Goal: Task Accomplishment & Management: Use online tool/utility

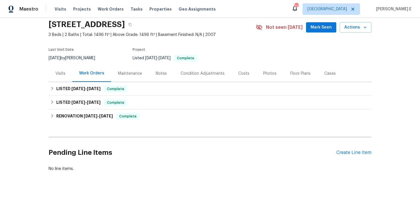
scroll to position [33, 0]
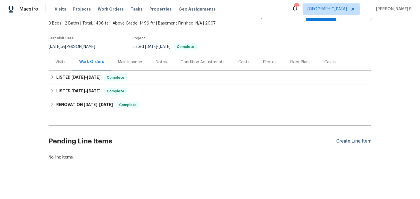
click at [341, 143] on div "Create Line Item" at bounding box center [353, 141] width 35 height 5
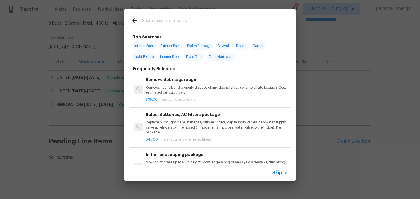
click at [278, 174] on span "Skip" at bounding box center [277, 173] width 10 height 6
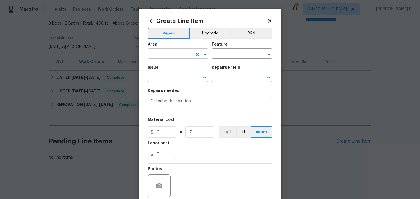
click at [184, 52] on input "text" at bounding box center [170, 54] width 45 height 9
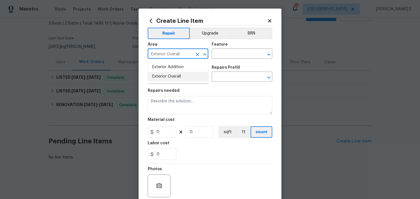
type input "Exterior Overall"
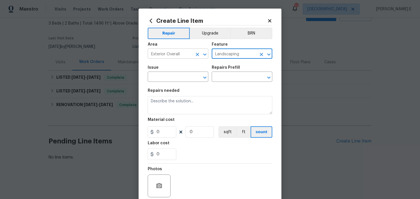
type input "Landscaping"
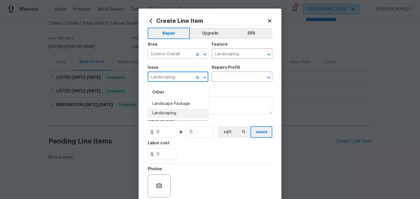
type input "Landscaping"
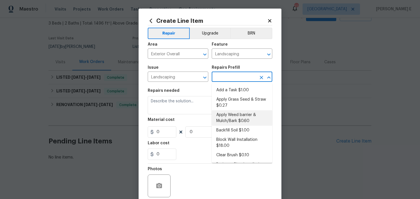
click at [226, 115] on li "Apply Weed barrier & Mulch/Bark $0.60" at bounding box center [242, 118] width 61 height 15
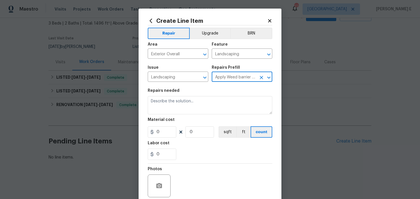
type input "Apply Weed barrier & Mulch/Bark $0.60"
type textarea "Prep the area/ remove all debris and install weed barrier and mulch as directed…"
type input "0.6"
type input "1"
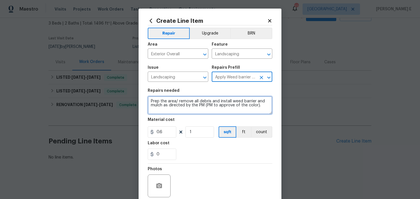
click at [192, 103] on textarea "Prep the area/ remove all debris and install weed barrier and mulch as directed…" at bounding box center [210, 105] width 125 height 18
paste textarea "ull weeds from front bed. Ensure weed barrier is installed"
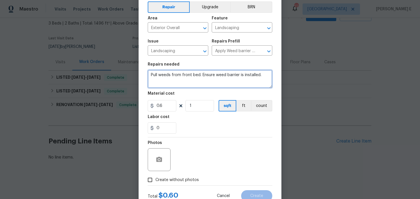
scroll to position [28, 0]
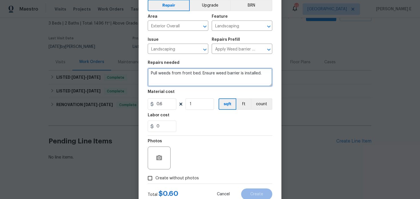
type textarea "Pull weeds from front bed. Ensure weed barrier is installed."
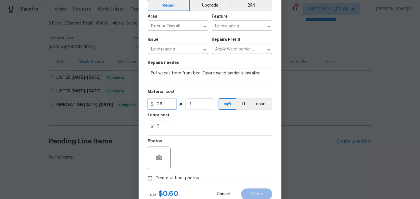
click at [161, 103] on input "0.6" at bounding box center [162, 104] width 29 height 11
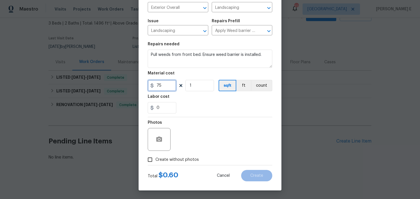
type input "75"
click at [159, 131] on div at bounding box center [159, 139] width 23 height 23
click at [159, 137] on icon "button" at bounding box center [159, 139] width 6 height 5
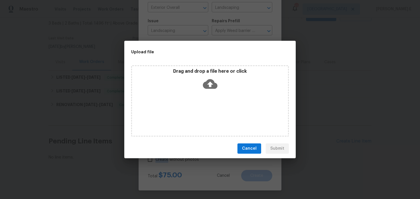
click at [209, 83] on icon at bounding box center [210, 84] width 15 height 15
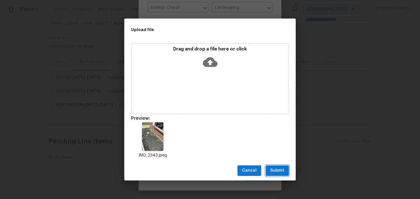
click at [273, 172] on span "Submit" at bounding box center [277, 170] width 14 height 7
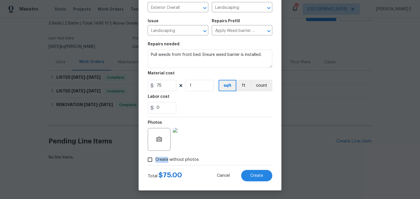
click at [242, 157] on div "Create without photos" at bounding box center [210, 159] width 125 height 11
click at [259, 174] on span "Create" at bounding box center [256, 176] width 13 height 4
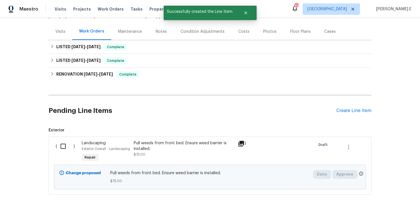
scroll to position [98, 0]
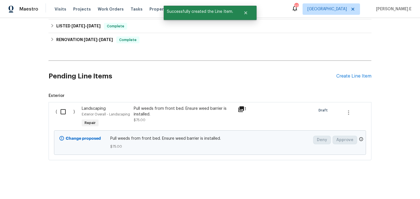
click at [67, 111] on input "checkbox" at bounding box center [65, 112] width 16 height 12
checkbox input "true"
click at [388, 180] on button "Create Work Order" at bounding box center [387, 185] width 47 height 11
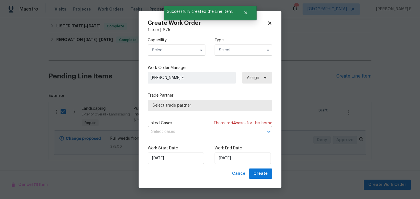
click at [189, 46] on input "text" at bounding box center [177, 50] width 58 height 11
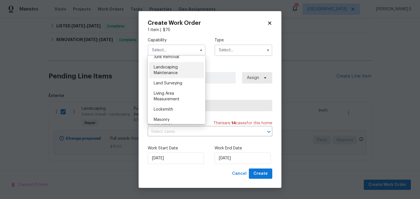
scroll to position [371, 0]
click at [180, 72] on div "Landscaping Maintenance" at bounding box center [176, 70] width 55 height 16
type input "Landscaping Maintenance"
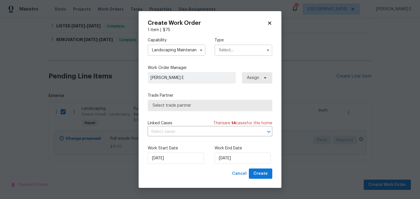
click at [222, 50] on input "text" at bounding box center [243, 50] width 58 height 11
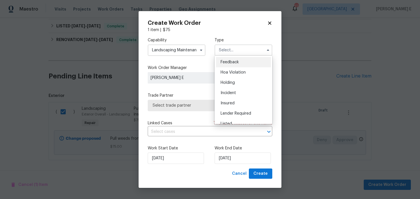
click at [222, 65] on div "Feedback" at bounding box center [243, 62] width 55 height 10
type input "Feedback"
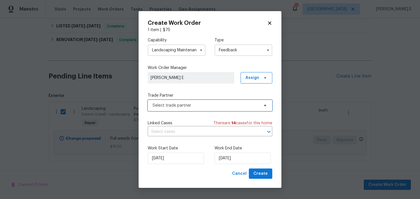
click at [182, 105] on span "Select trade partner" at bounding box center [205, 106] width 107 height 6
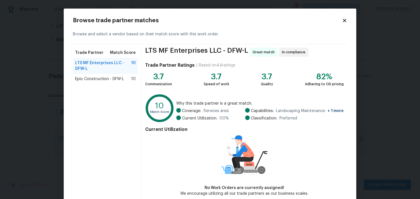
click at [104, 78] on span "Epic Construction - DFW-L" at bounding box center [99, 79] width 49 height 6
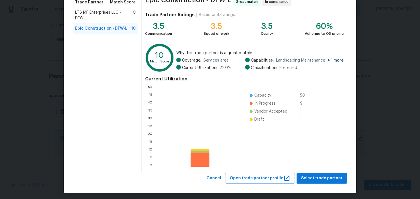
scroll to position [53, 0]
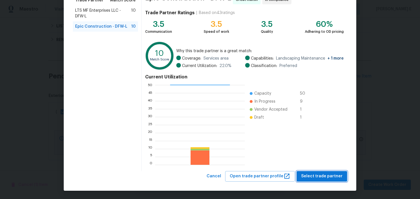
click at [321, 177] on span "Select trade partner" at bounding box center [321, 176] width 41 height 7
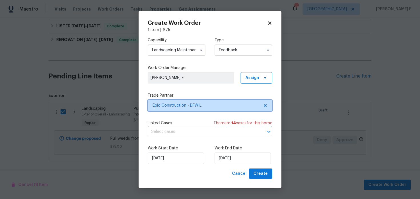
scroll to position [0, 0]
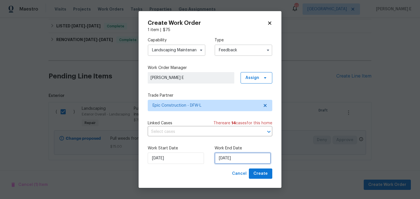
click at [236, 160] on input "[DATE]" at bounding box center [242, 158] width 56 height 11
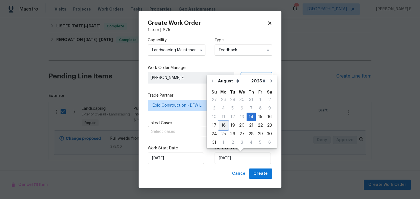
click at [225, 125] on div "18" at bounding box center [223, 126] width 9 height 8
type input "[DATE]"
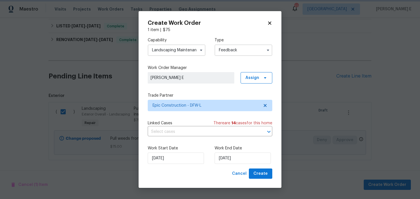
click at [263, 177] on span "Create" at bounding box center [260, 173] width 14 height 7
checkbox input "false"
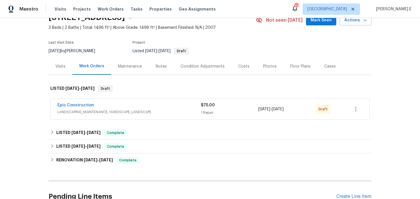
scroll to position [35, 0]
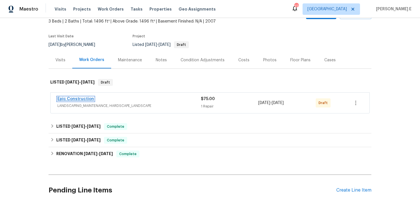
click at [79, 99] on link "Epic Construction" at bounding box center [75, 99] width 37 height 4
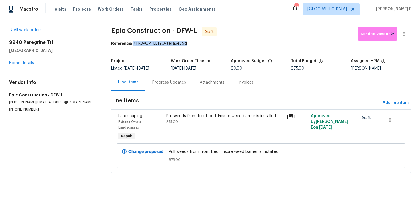
drag, startPoint x: 135, startPoint y: 44, endPoint x: 198, endPoint y: 44, distance: 63.1
click at [198, 45] on div "Reference: 4FR3PQPTEE1YQ-ae1a5e75d" at bounding box center [261, 44] width 300 height 6
copy div "4FR3PQPTEE1YQ-ae1a5e75d"
click at [171, 89] on div "Progress Updates" at bounding box center [168, 82] width 47 height 17
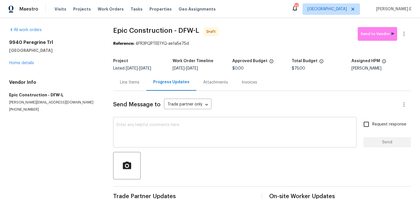
click at [165, 129] on textarea at bounding box center [235, 133] width 236 height 20
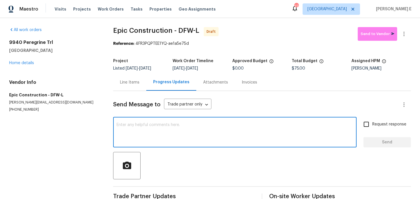
paste textarea "Hi this is Keerthana with Opendoor. I’m confirming you received the WO for the …"
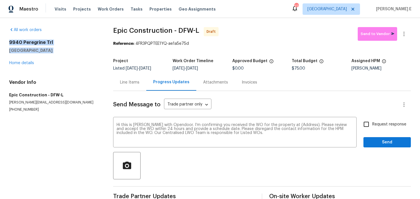
drag, startPoint x: 8, startPoint y: 42, endPoint x: 51, endPoint y: 55, distance: 44.9
click at [51, 55] on div "All work orders 9940 Peregrine Trl Fort Worth, TX 76108 Home details Vendor Inf…" at bounding box center [210, 115] width 420 height 194
copy div "9940 Peregrine Trl Fort Worth, TX 76108"
click at [301, 125] on textarea "Hi this is Keerthana with Opendoor. I’m confirming you received the WO for the …" at bounding box center [235, 133] width 236 height 20
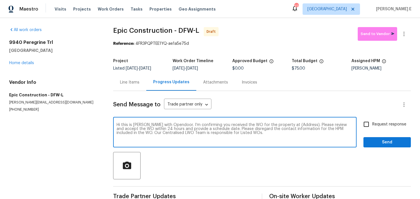
click at [301, 125] on textarea "Hi this is Keerthana with Opendoor. I’m confirming you received the WO for the …" at bounding box center [235, 133] width 236 height 20
paste textarea "9940 Peregrine Trl Fort Worth, TX 76108"
type textarea "Hi this is Keerthana with Opendoor. I’m confirming you received the WO for the …"
click at [388, 130] on label "Request response" at bounding box center [383, 125] width 46 height 12
click at [372, 130] on input "Request response" at bounding box center [366, 125] width 12 height 12
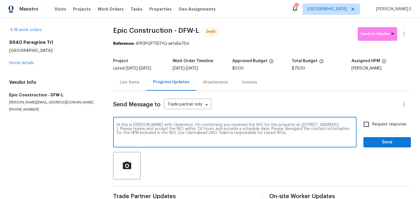
checkbox input "true"
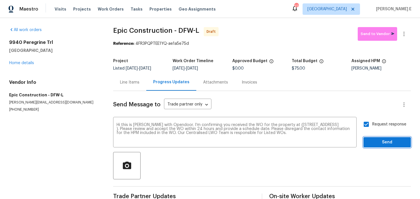
click at [386, 140] on span "Send" at bounding box center [387, 142] width 38 height 7
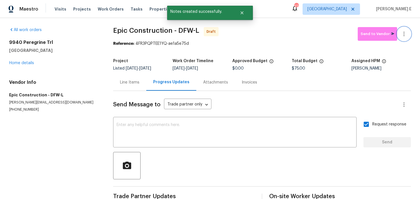
click at [407, 31] on button "button" at bounding box center [404, 34] width 14 height 14
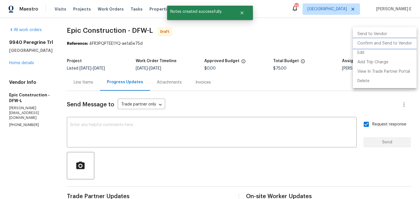
click at [396, 42] on li "Confirm and Send to Vendor" at bounding box center [385, 43] width 64 height 9
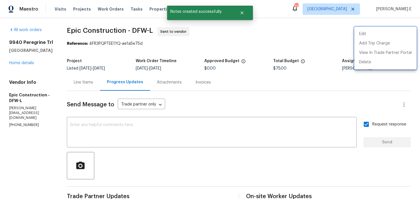
click at [252, 101] on div at bounding box center [210, 99] width 420 height 199
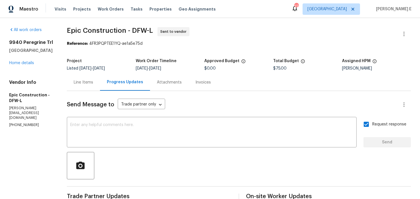
click at [96, 34] on span "Epic Construction - DFW-L Sent to vendor" at bounding box center [232, 34] width 330 height 14
drag, startPoint x: 72, startPoint y: 32, endPoint x: 125, endPoint y: 32, distance: 52.8
click at [125, 32] on span "Epic Construction - DFW-L" at bounding box center [110, 30] width 86 height 7
copy span "Epic Construction"
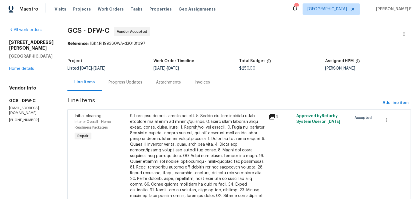
click at [124, 86] on div "Progress Updates" at bounding box center [125, 82] width 47 height 17
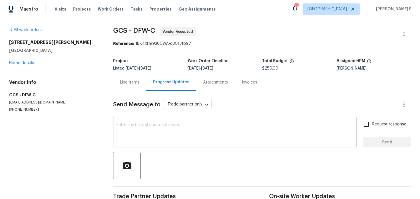
scroll to position [14, 0]
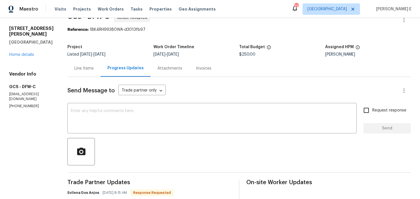
click at [26, 51] on div "1100 Hayden Ln Savannah, TX 76227 Home details" at bounding box center [31, 42] width 45 height 32
click at [29, 53] on link "Home details" at bounding box center [21, 55] width 25 height 4
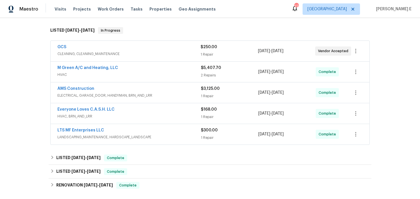
scroll to position [62, 0]
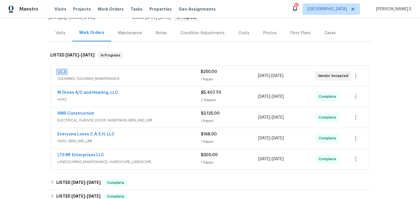
click at [63, 73] on link "GCS" at bounding box center [61, 72] width 9 height 4
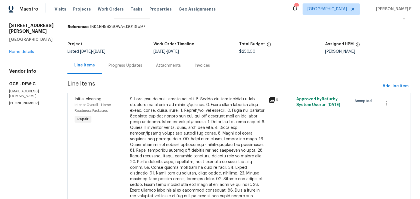
scroll to position [19, 0]
